Goal: Information Seeking & Learning: Check status

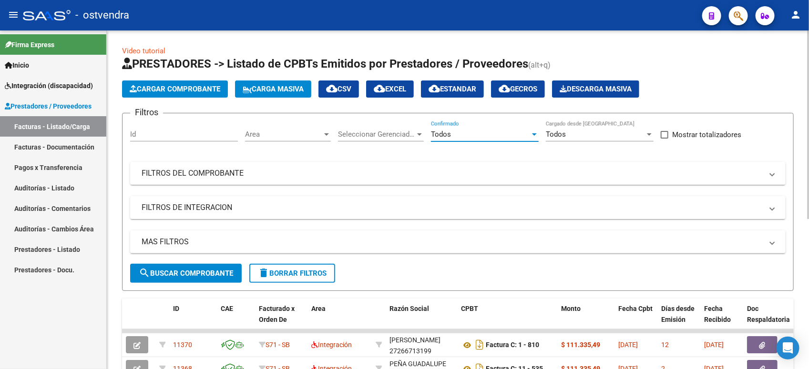
click at [493, 133] on div "Todos" at bounding box center [480, 134] width 99 height 9
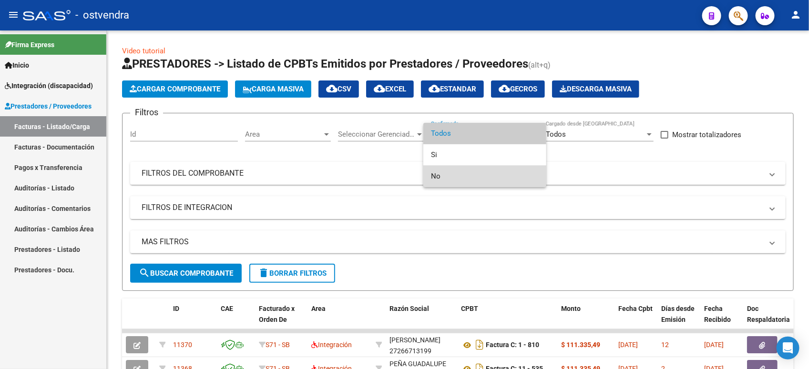
click at [480, 174] on span "No" at bounding box center [485, 176] width 108 height 21
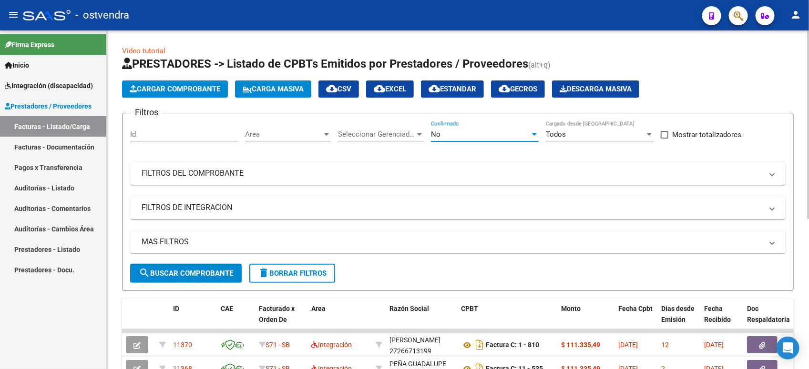
click at [217, 275] on span "search Buscar Comprobante" at bounding box center [186, 273] width 94 height 9
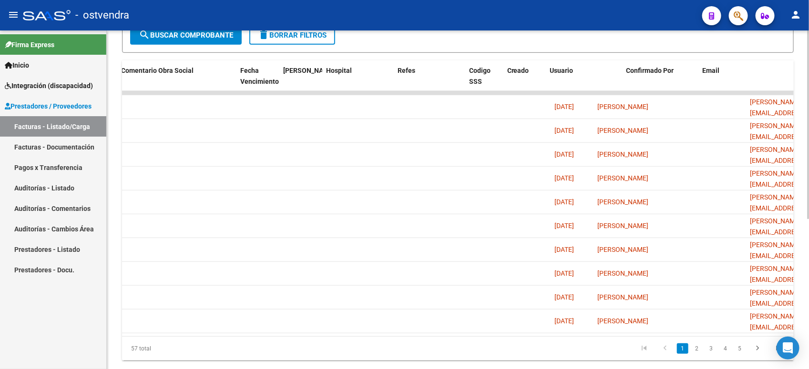
scroll to position [0, 1643]
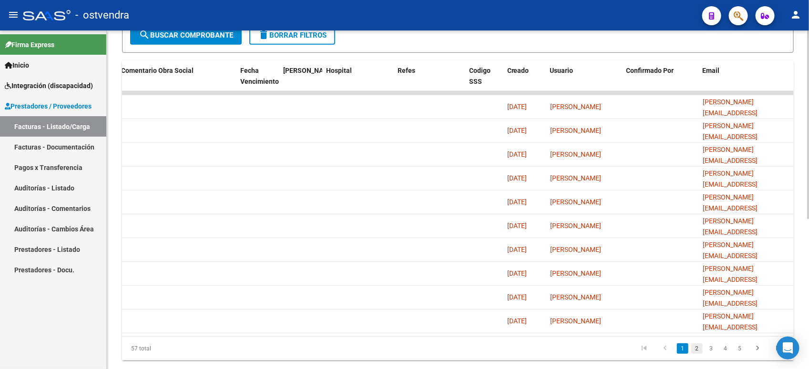
click at [697, 354] on link "2" at bounding box center [696, 349] width 11 height 10
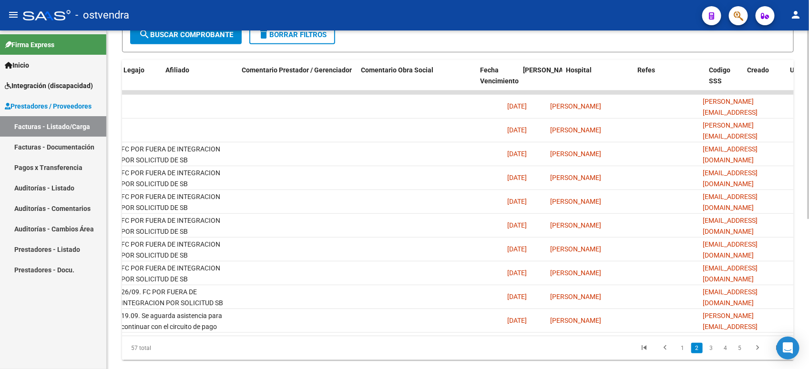
scroll to position [0, 1379]
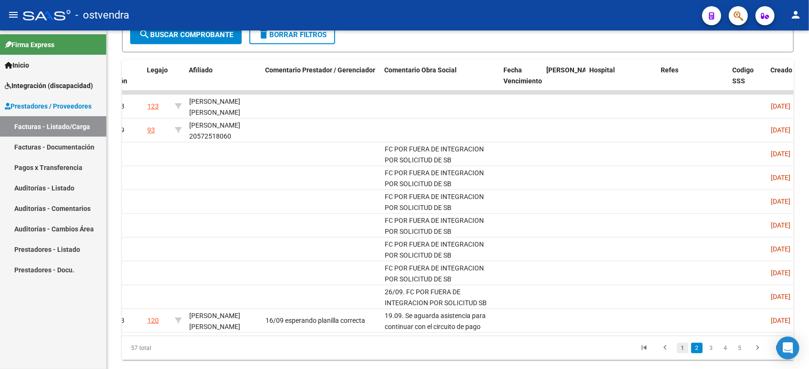
click at [682, 354] on link "1" at bounding box center [682, 348] width 11 height 10
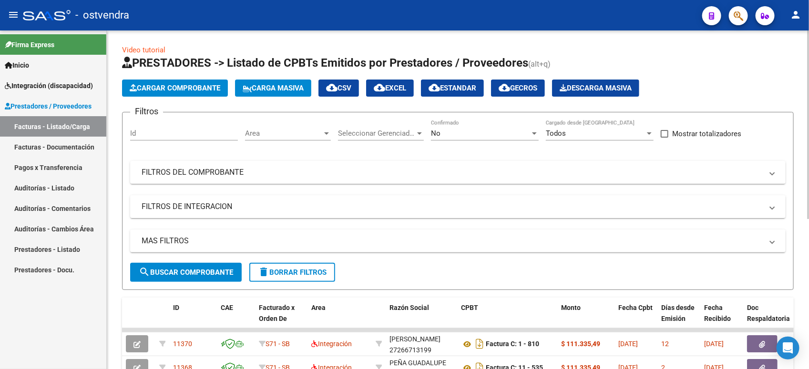
scroll to position [0, 0]
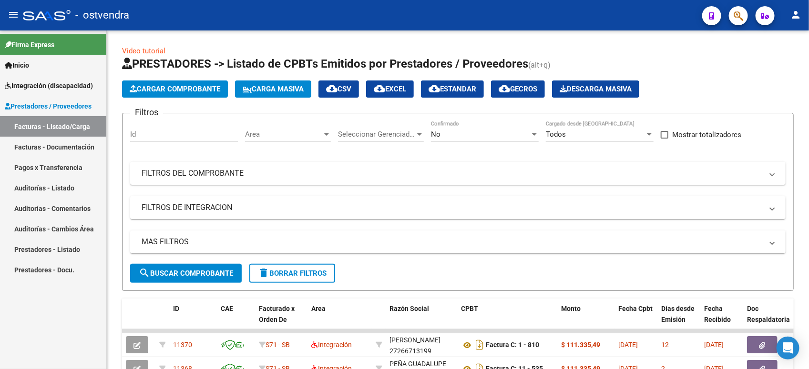
click at [85, 129] on link "Facturas - Listado/Carga" at bounding box center [53, 126] width 106 height 21
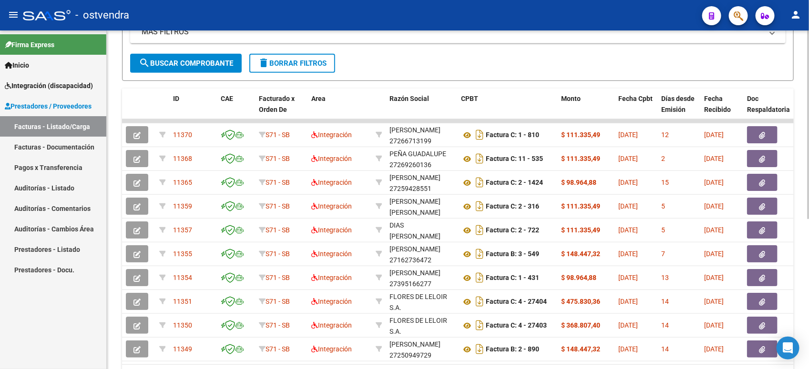
scroll to position [238, 0]
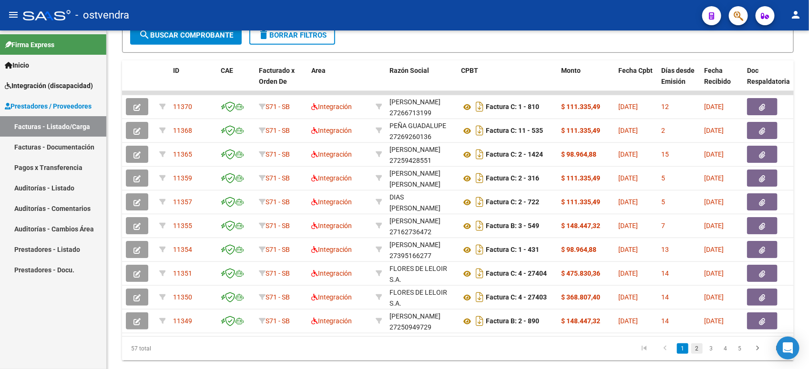
click at [692, 354] on link "2" at bounding box center [696, 349] width 11 height 10
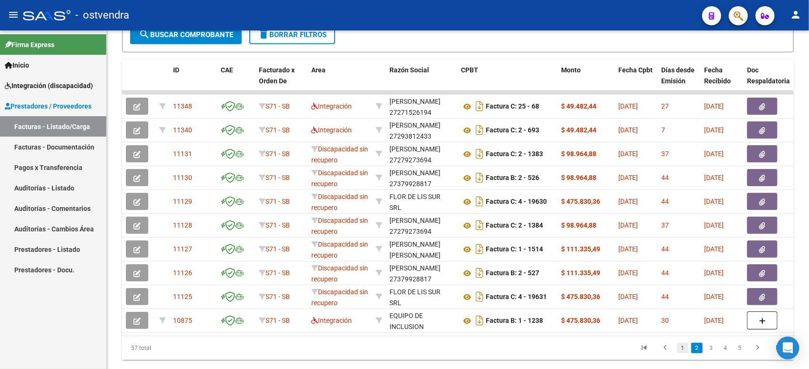
click at [683, 354] on link "1" at bounding box center [682, 348] width 11 height 10
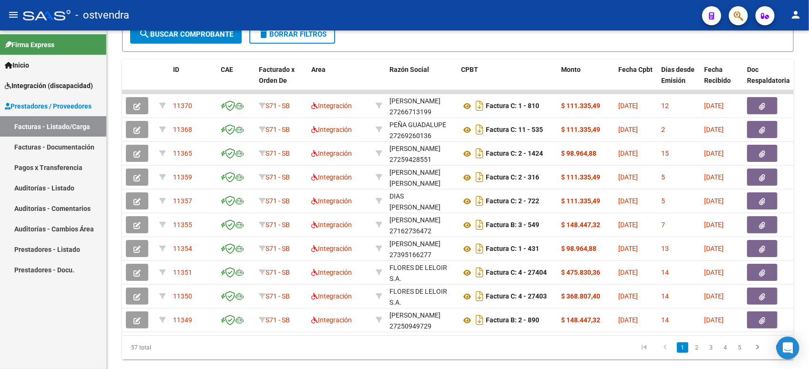
click at [41, 88] on span "Integración (discapacidad)" at bounding box center [49, 86] width 88 height 10
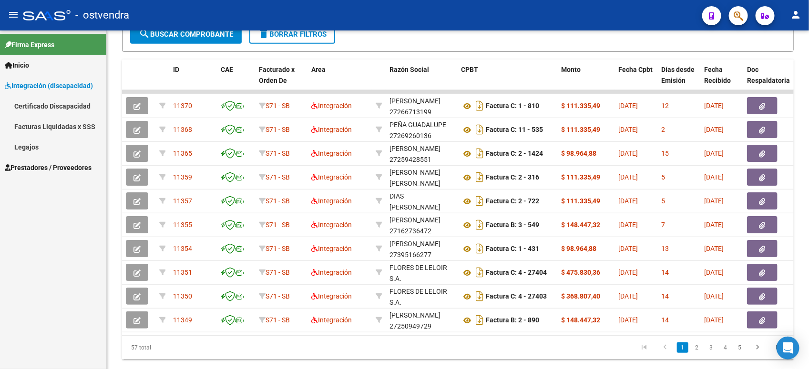
click at [42, 146] on link "Legajos" at bounding box center [53, 147] width 106 height 21
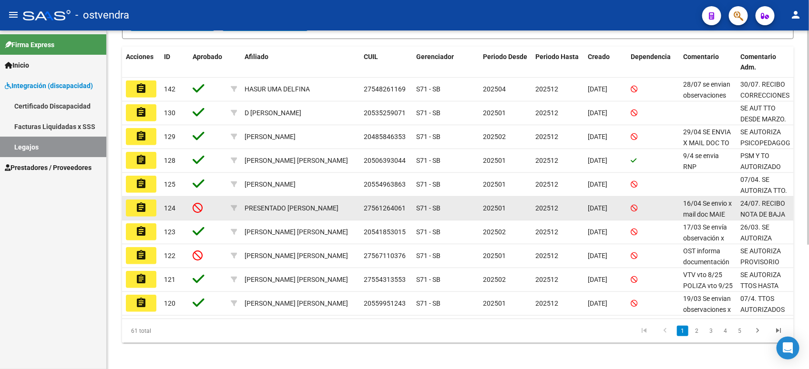
scroll to position [196, 0]
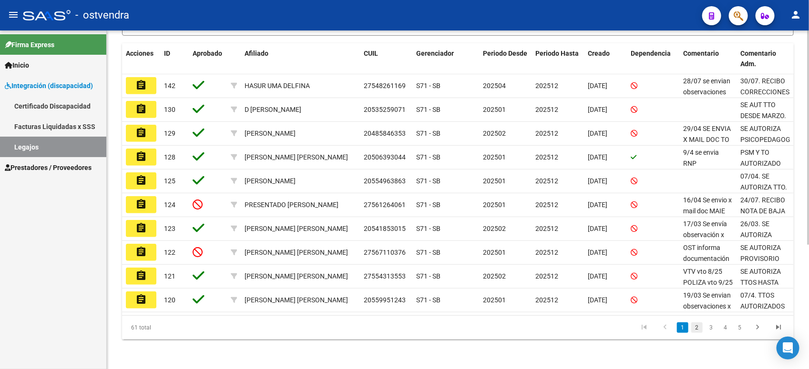
click at [694, 330] on link "2" at bounding box center [696, 328] width 11 height 10
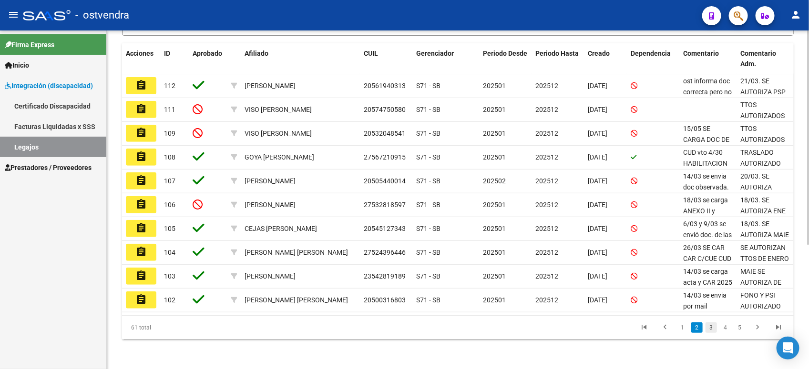
click at [710, 327] on link "3" at bounding box center [711, 328] width 11 height 10
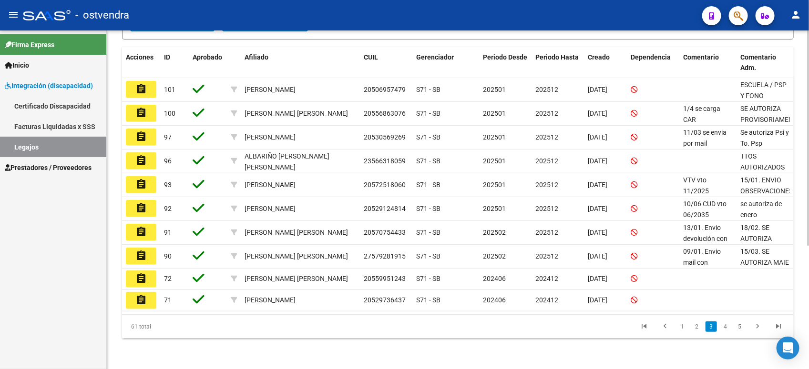
scroll to position [194, 0]
click at [702, 328] on link "2" at bounding box center [696, 327] width 11 height 10
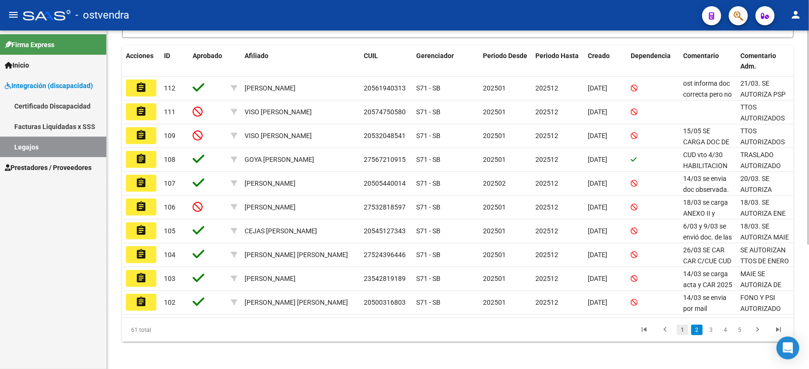
click at [683, 330] on link "1" at bounding box center [682, 330] width 11 height 10
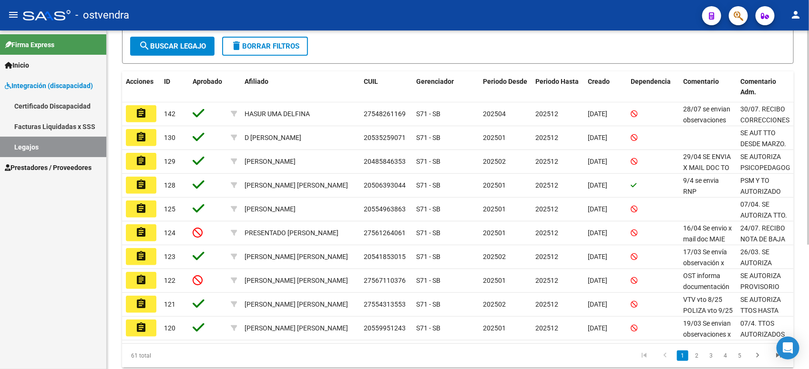
scroll to position [196, 0]
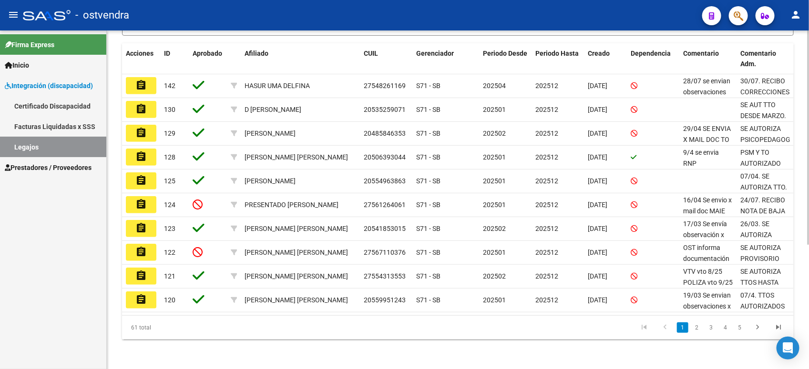
click at [801, 349] on div "Modelo Formulario DDJJ para Transporte / Modelo Conformidad Transporte / Modelo…" at bounding box center [459, 102] width 705 height 536
click at [804, 317] on div "Modelo Formulario DDJJ para Transporte / Modelo Conformidad Transporte / Modelo…" at bounding box center [459, 102] width 705 height 536
click at [809, 223] on div at bounding box center [808, 261] width 2 height 215
click at [808, 315] on div at bounding box center [808, 261] width 2 height 215
click at [809, 219] on html "menu - ostvendra person Firma Express Inicio Instructivos Contacto OS Integraci…" at bounding box center [404, 184] width 809 height 369
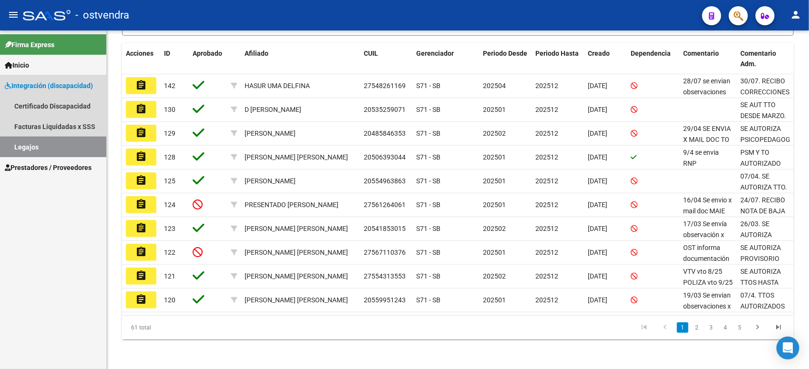
click at [89, 146] on link "Legajos" at bounding box center [53, 147] width 106 height 21
click at [68, 83] on span "Integración (discapacidad)" at bounding box center [49, 86] width 88 height 10
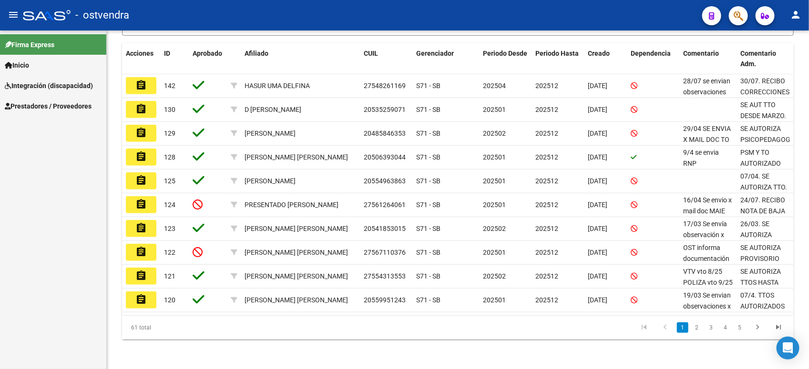
click at [63, 105] on span "Prestadores / Proveedores" at bounding box center [48, 106] width 87 height 10
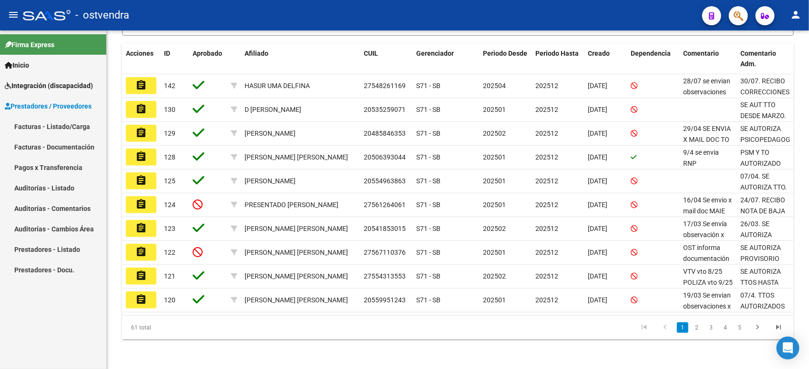
click at [65, 125] on link "Facturas - Listado/Carga" at bounding box center [53, 126] width 106 height 21
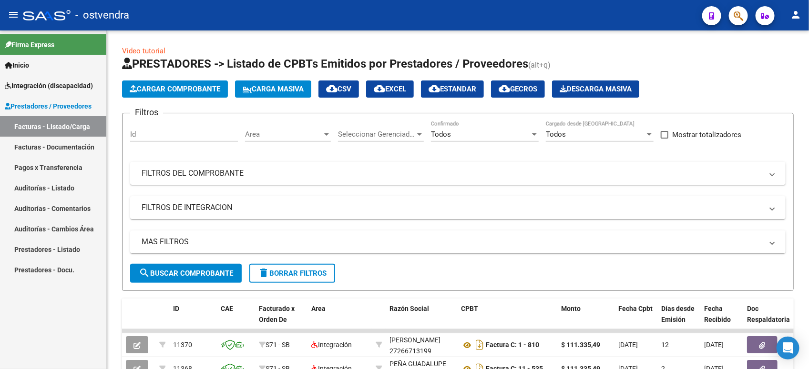
click at [466, 140] on div "Todos Confirmado" at bounding box center [485, 131] width 108 height 21
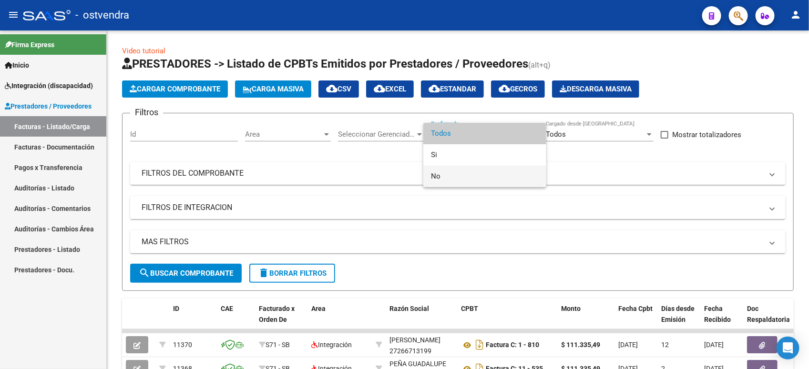
click at [461, 173] on span "No" at bounding box center [485, 176] width 108 height 21
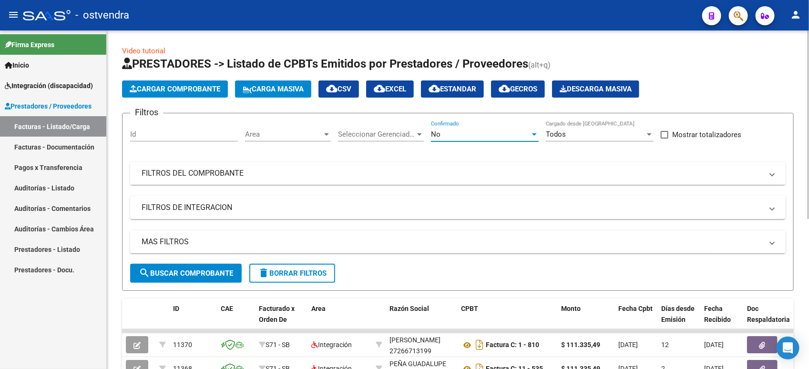
scroll to position [60, 0]
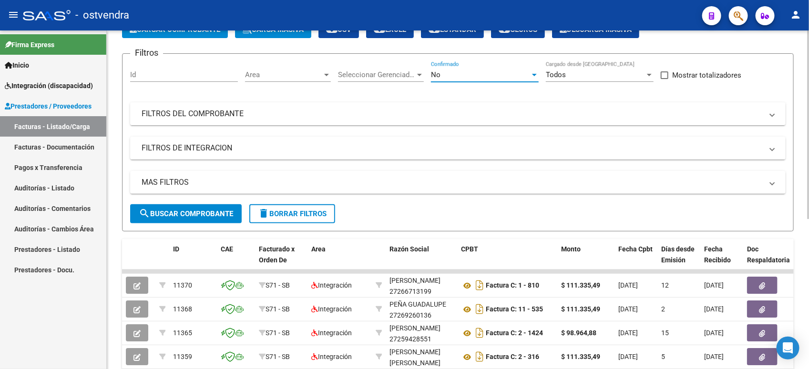
click at [184, 211] on span "search Buscar Comprobante" at bounding box center [186, 214] width 94 height 9
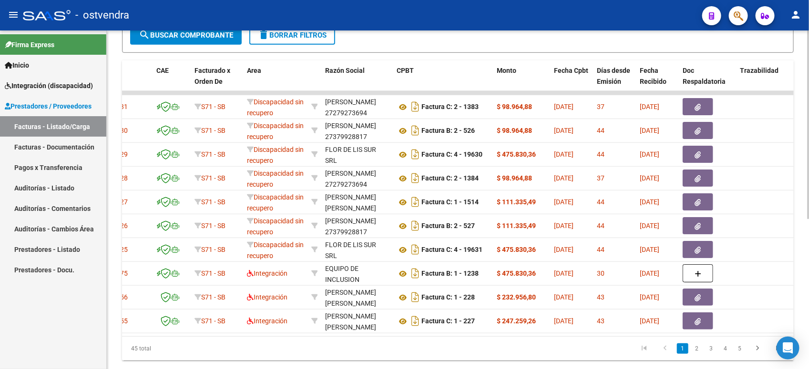
scroll to position [0, 0]
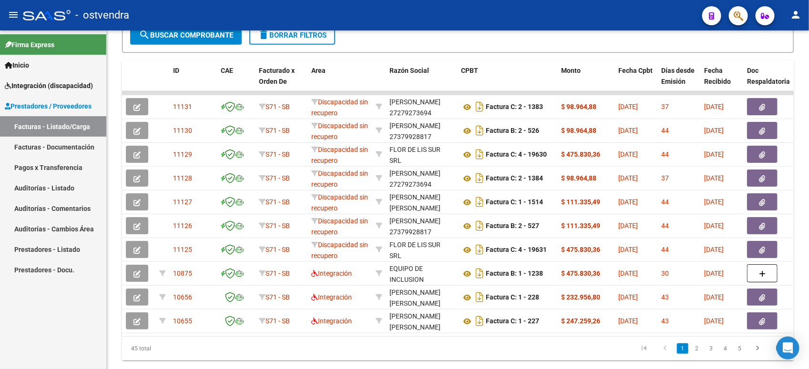
click at [85, 129] on link "Facturas - Listado/Carga" at bounding box center [53, 126] width 106 height 21
